Goal: Task Accomplishment & Management: Use online tool/utility

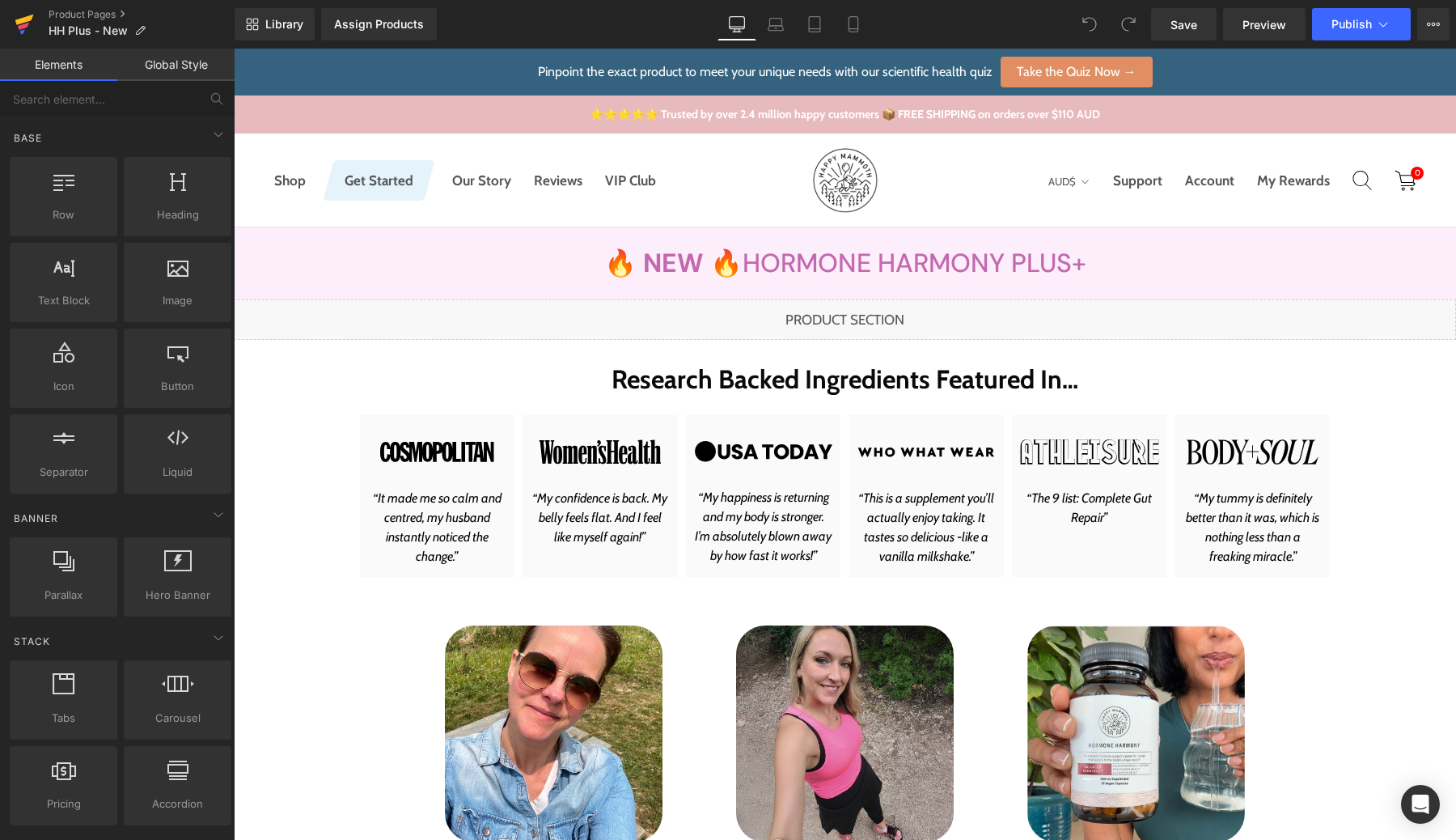
click at [31, 30] on icon at bounding box center [24, 23] width 20 height 40
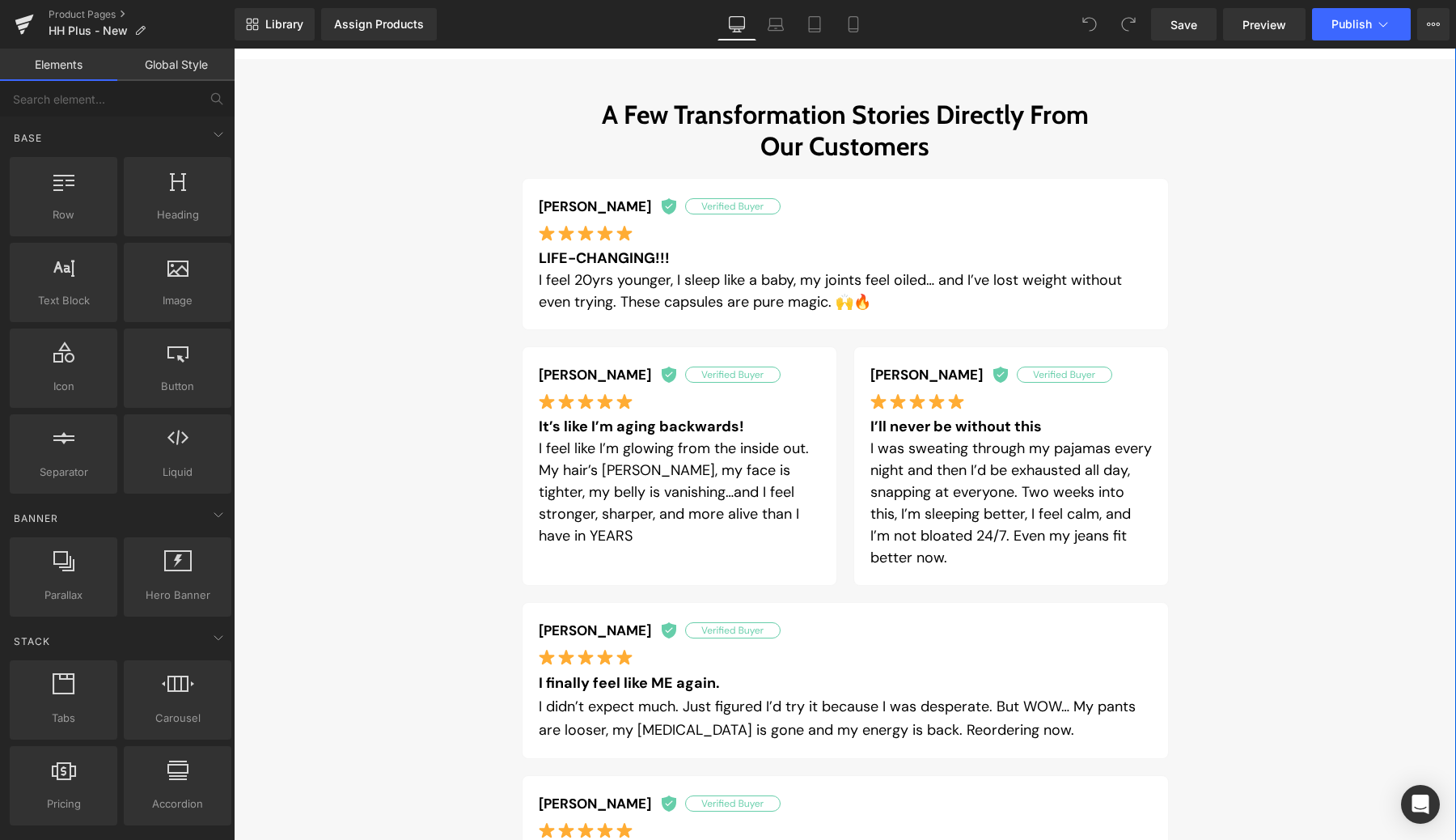
scroll to position [779, 0]
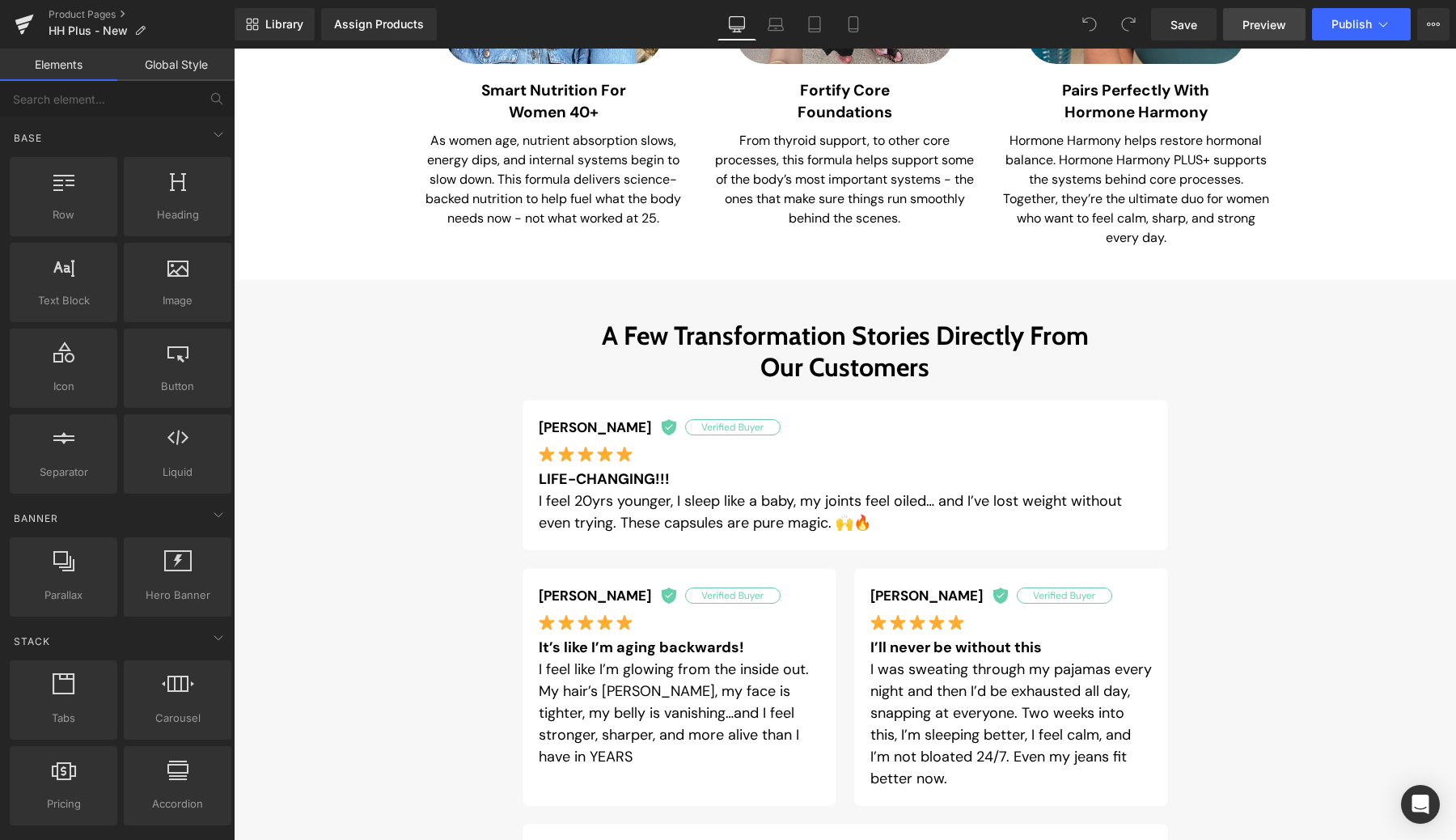
click at [1298, 22] on link "Preview" at bounding box center [1264, 23] width 83 height 32
